Goal: Check status: Check status

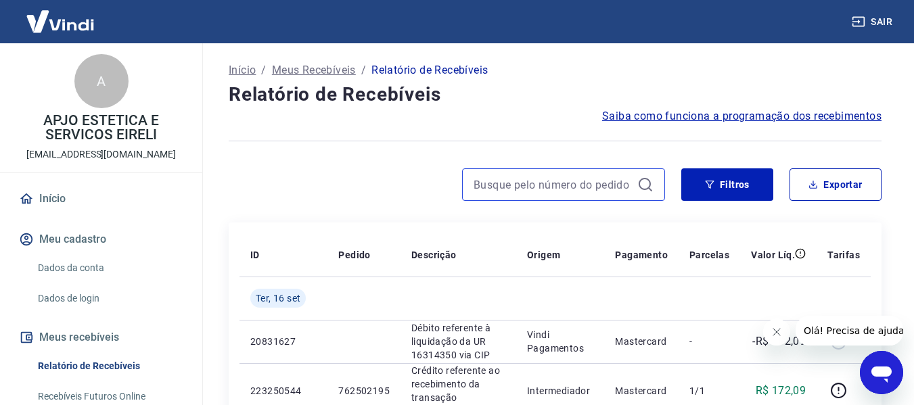
click at [522, 184] on input at bounding box center [553, 185] width 158 height 20
paste input "761914369"
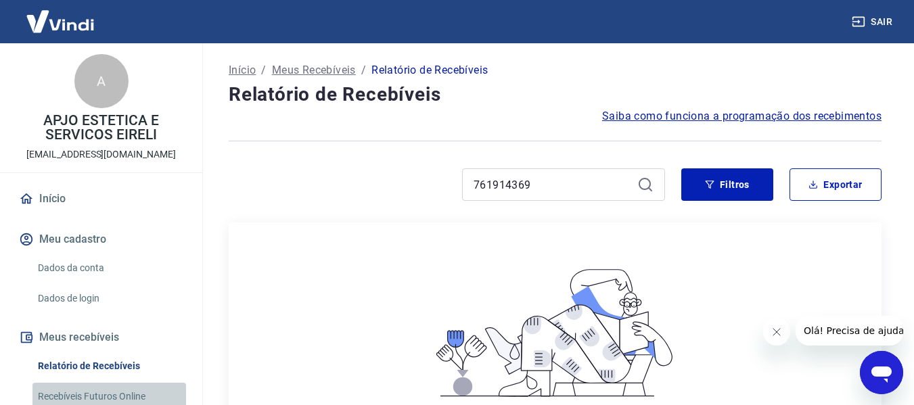
click at [112, 395] on link "Recebíveis Futuros Online" at bounding box center [109, 397] width 154 height 28
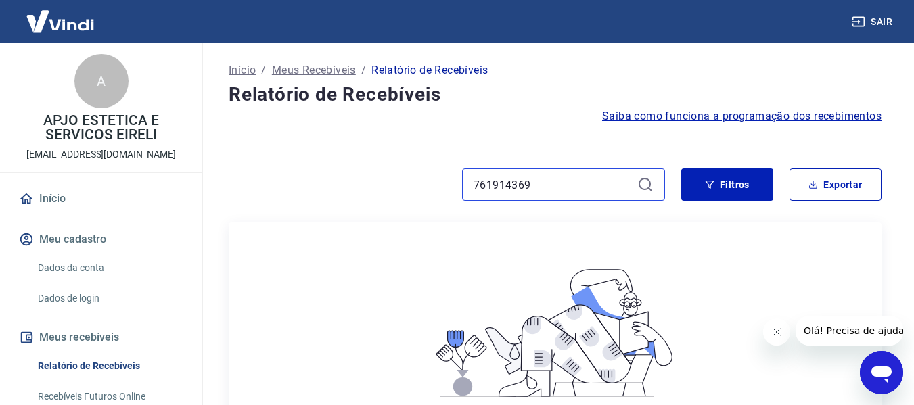
drag, startPoint x: 533, startPoint y: 179, endPoint x: 457, endPoint y: 185, distance: 75.4
click at [457, 185] on div "761914369" at bounding box center [447, 184] width 436 height 32
drag, startPoint x: 546, startPoint y: 189, endPoint x: 426, endPoint y: 183, distance: 120.6
click at [426, 183] on div "761914369" at bounding box center [447, 184] width 436 height 32
paste input "76"
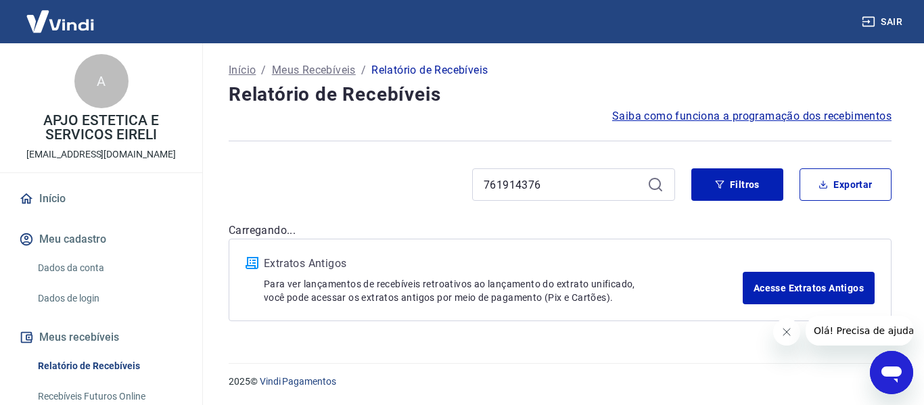
click at [650, 185] on icon at bounding box center [655, 184] width 12 height 12
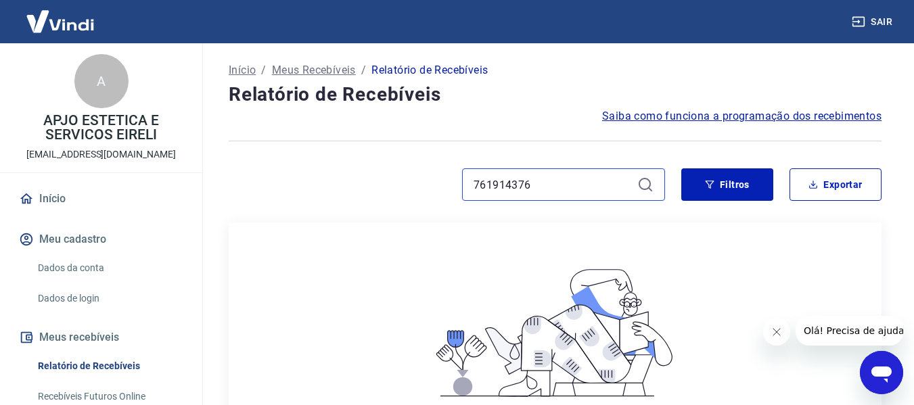
click at [578, 191] on input "761914376" at bounding box center [553, 185] width 158 height 20
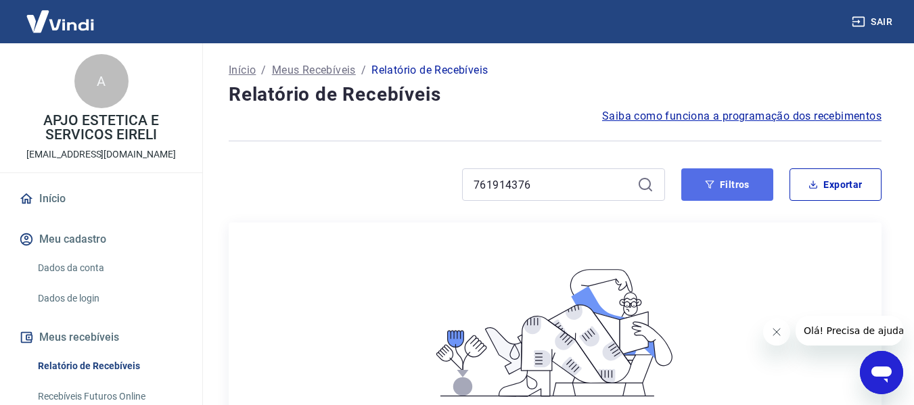
click at [704, 190] on button "Filtros" at bounding box center [727, 184] width 92 height 32
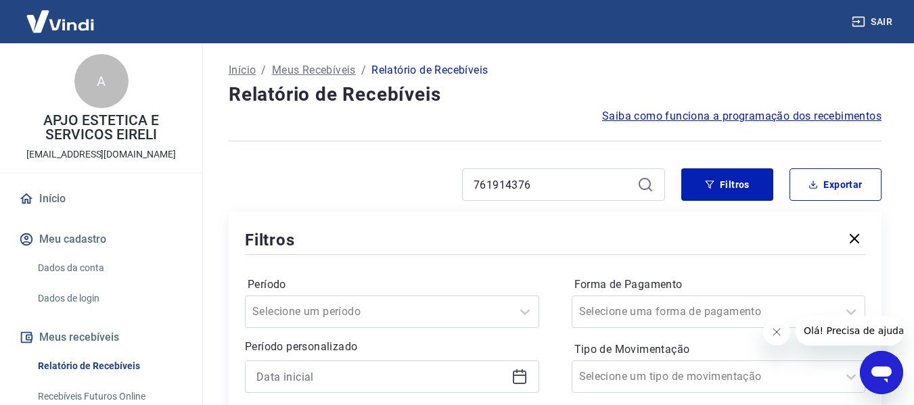
click at [649, 184] on icon at bounding box center [645, 185] width 16 height 16
click at [648, 184] on icon at bounding box center [645, 185] width 16 height 16
click at [850, 235] on icon "button" at bounding box center [855, 239] width 16 height 16
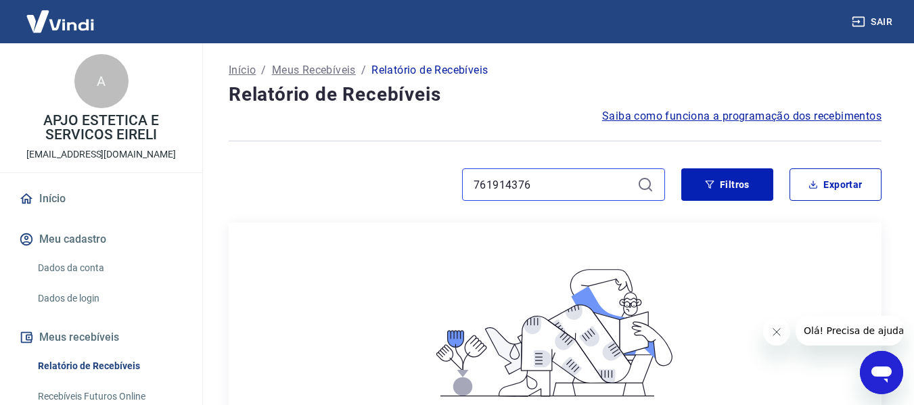
drag, startPoint x: 547, startPoint y: 181, endPoint x: 439, endPoint y: 186, distance: 108.4
click at [439, 186] on div "761914376" at bounding box center [447, 184] width 436 height 32
paste input "46682503"
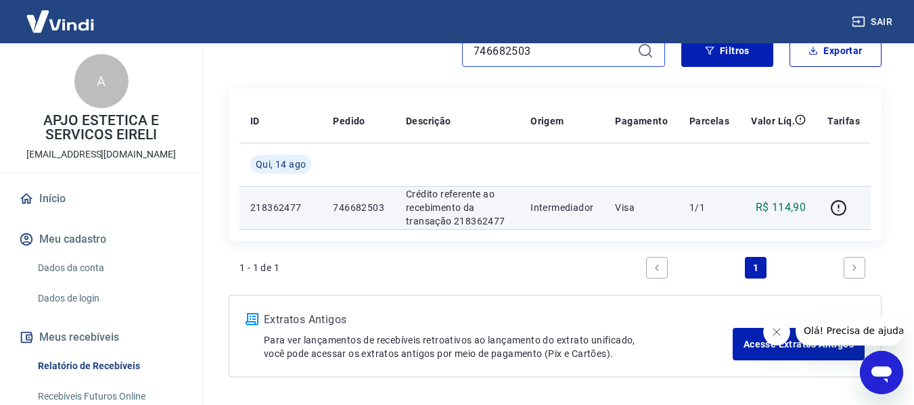
scroll to position [135, 0]
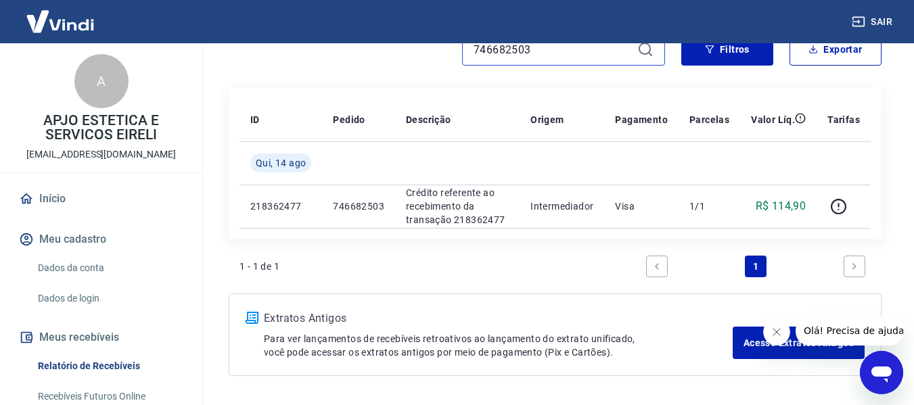
drag, startPoint x: 544, startPoint y: 53, endPoint x: 436, endPoint y: 53, distance: 107.6
click at [438, 53] on div "746682503" at bounding box center [447, 49] width 436 height 32
paste input "61914376"
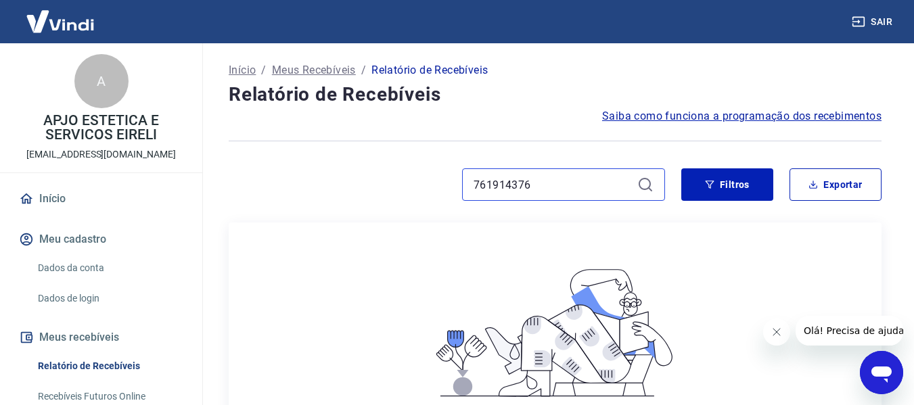
drag, startPoint x: 509, startPoint y: 188, endPoint x: 435, endPoint y: 190, distance: 73.8
click at [436, 189] on div "761914376" at bounding box center [447, 184] width 436 height 32
paste input "69"
drag, startPoint x: 534, startPoint y: 185, endPoint x: 401, endPoint y: 183, distance: 133.3
click at [403, 183] on div "761914369" at bounding box center [447, 184] width 436 height 32
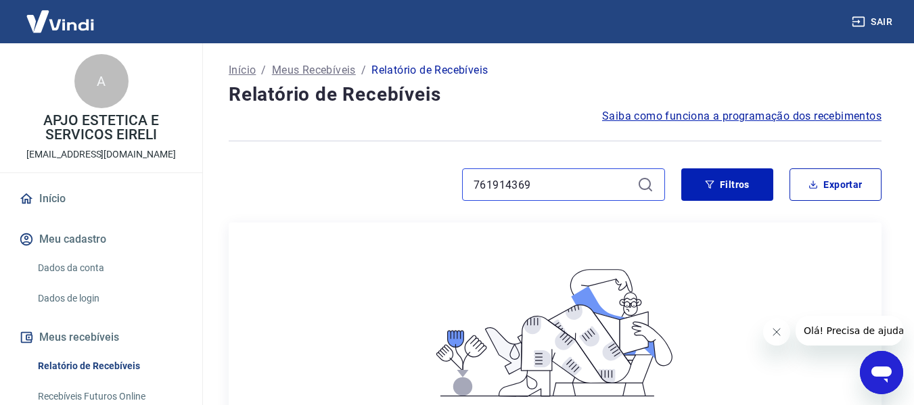
paste input "0632817"
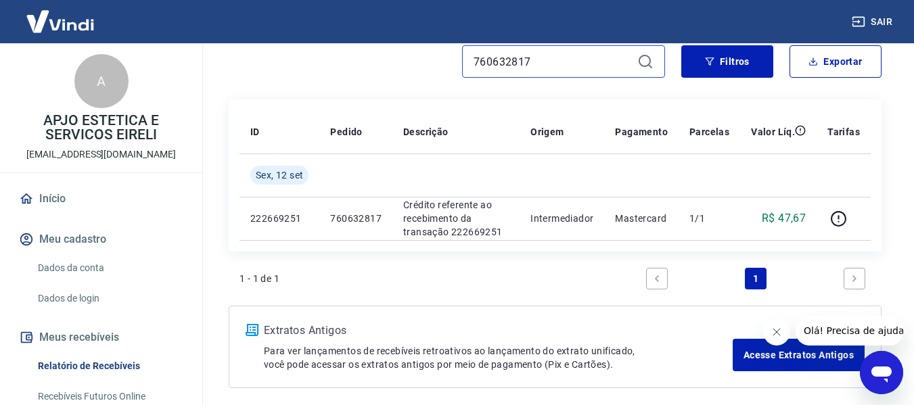
scroll to position [135, 0]
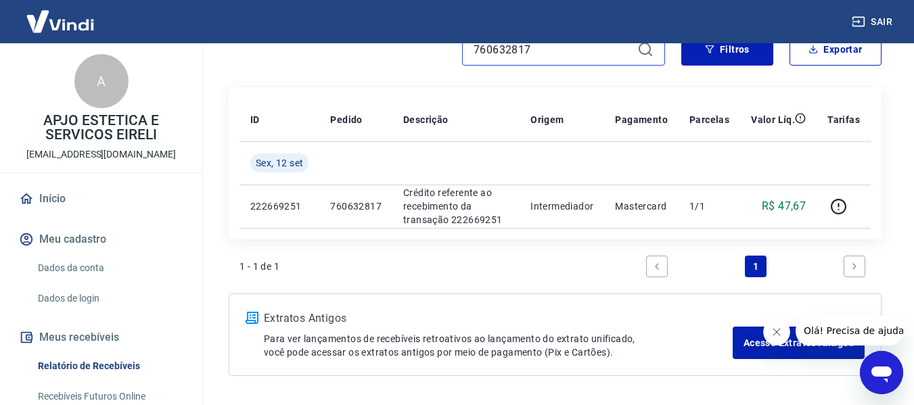
drag, startPoint x: 503, startPoint y: 55, endPoint x: 420, endPoint y: 50, distance: 83.4
click at [421, 50] on div "760632817" at bounding box center [447, 49] width 436 height 32
paste input "889625"
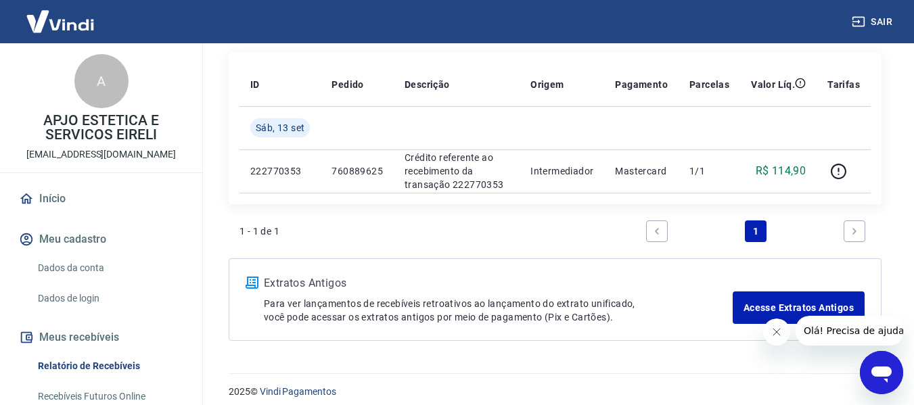
scroll to position [181, 0]
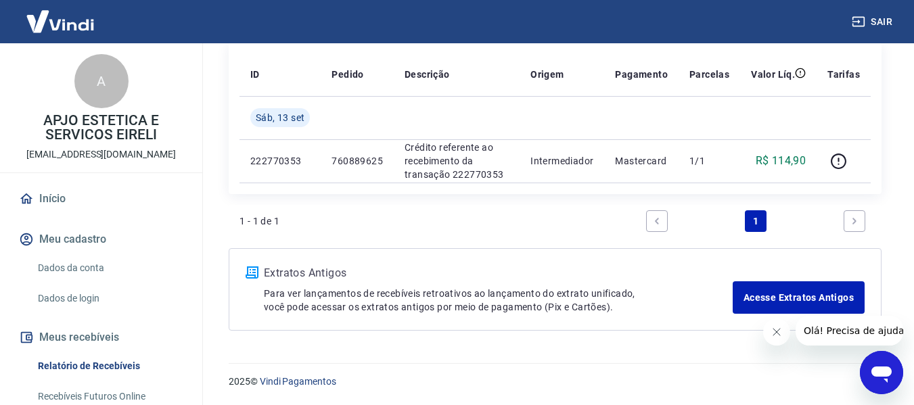
type input "760889625"
